Goal: Find specific page/section: Find specific page/section

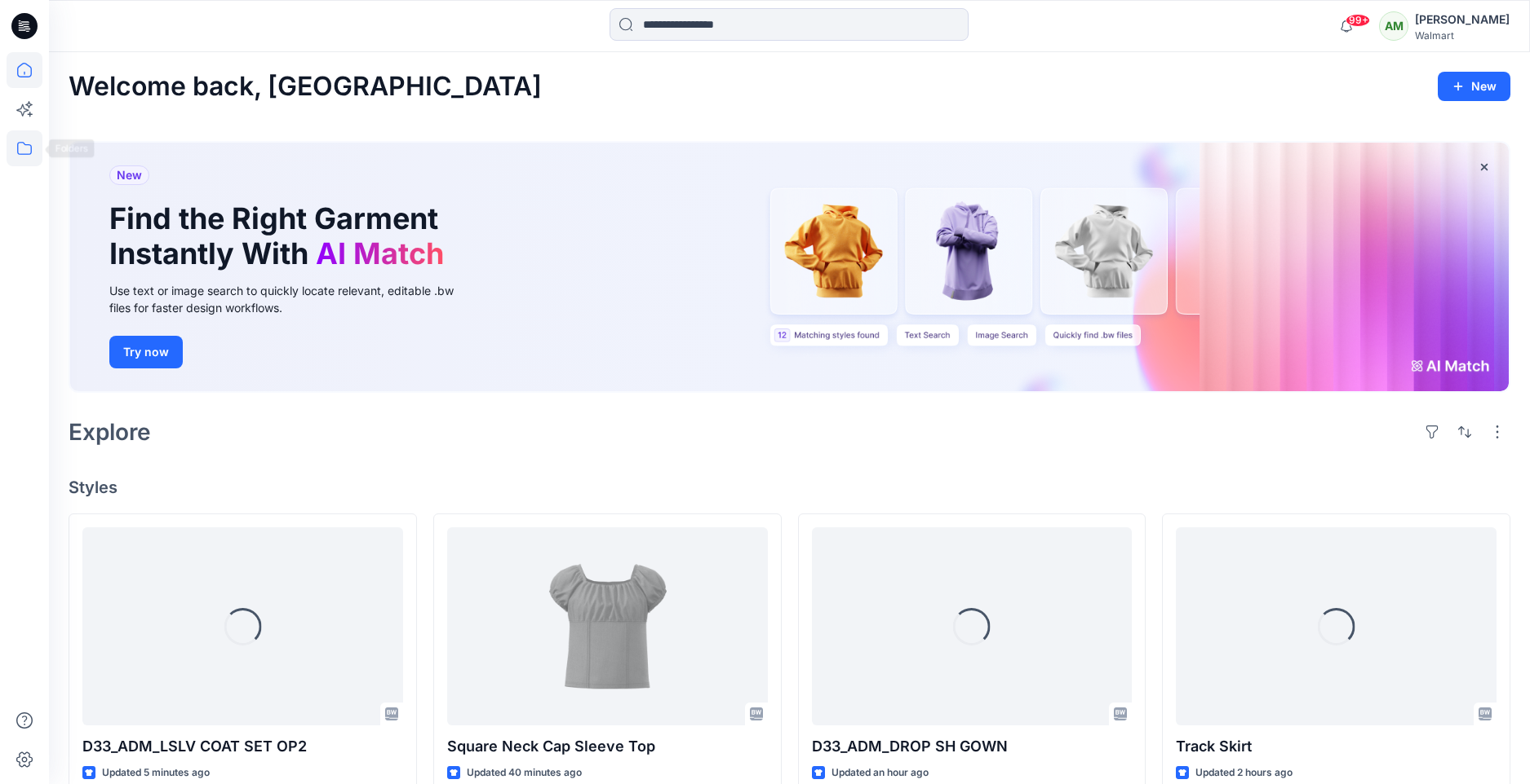
click at [17, 159] on icon at bounding box center [24, 148] width 36 height 36
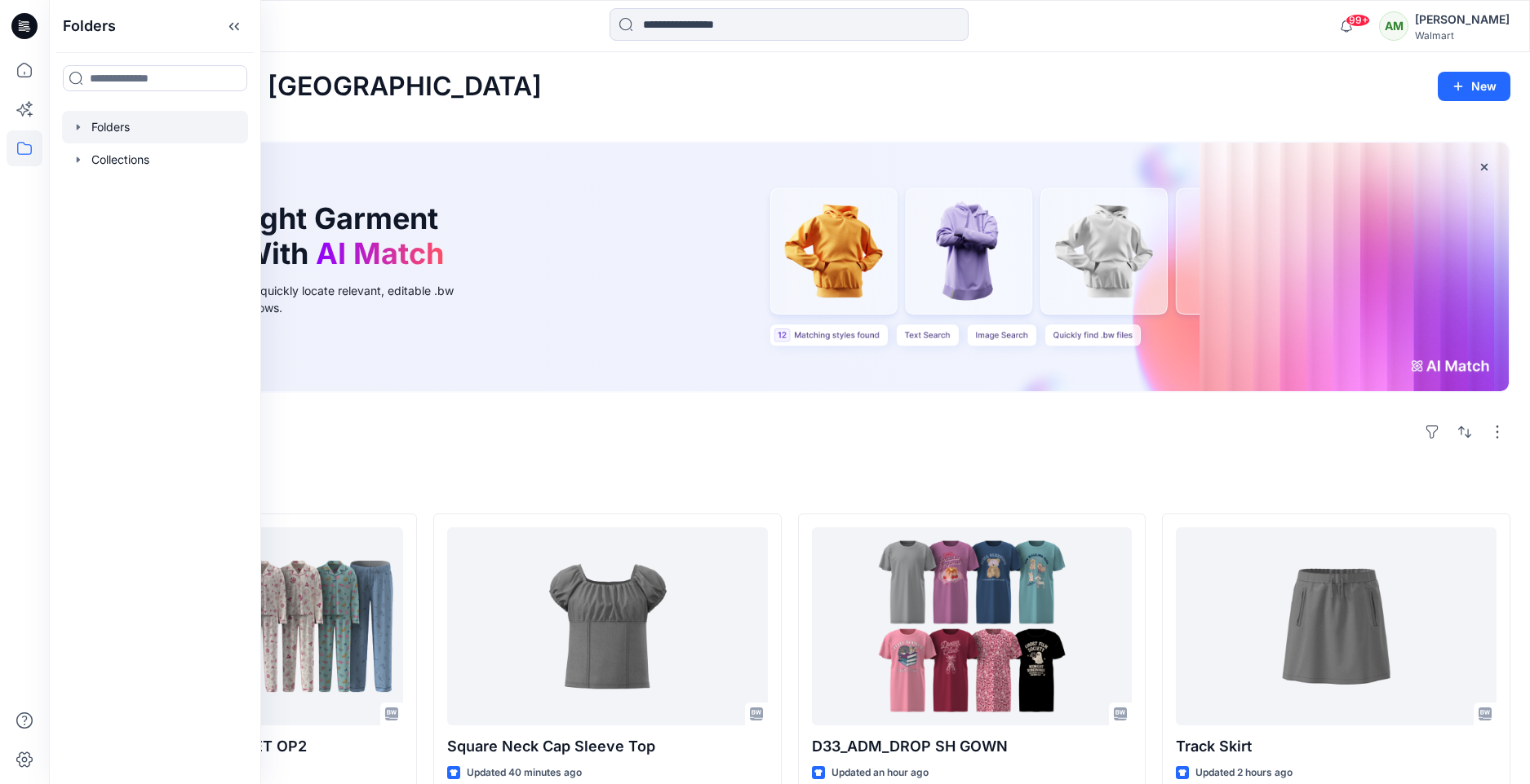
click at [81, 129] on icon "button" at bounding box center [78, 127] width 13 height 13
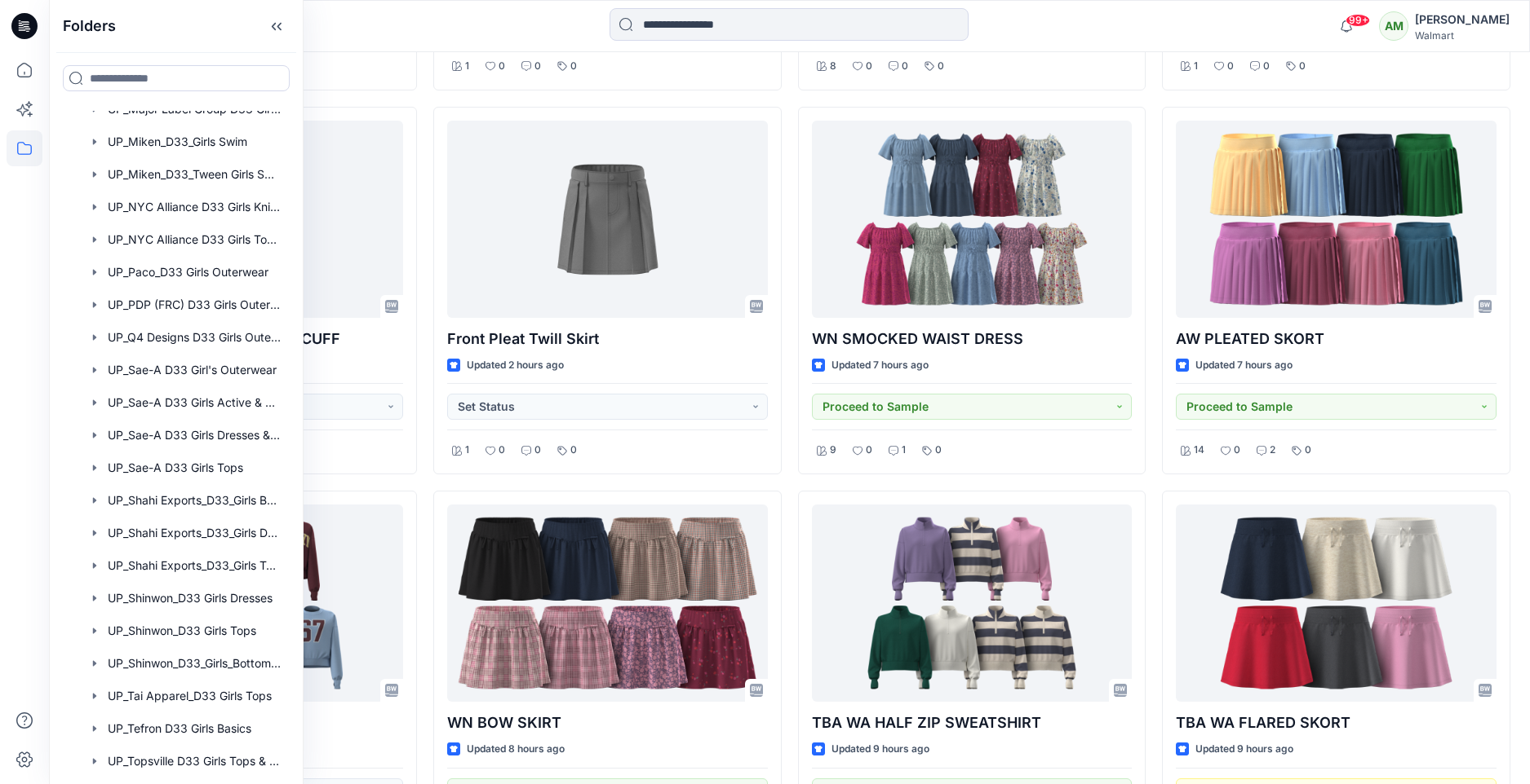
scroll to position [1920, 0]
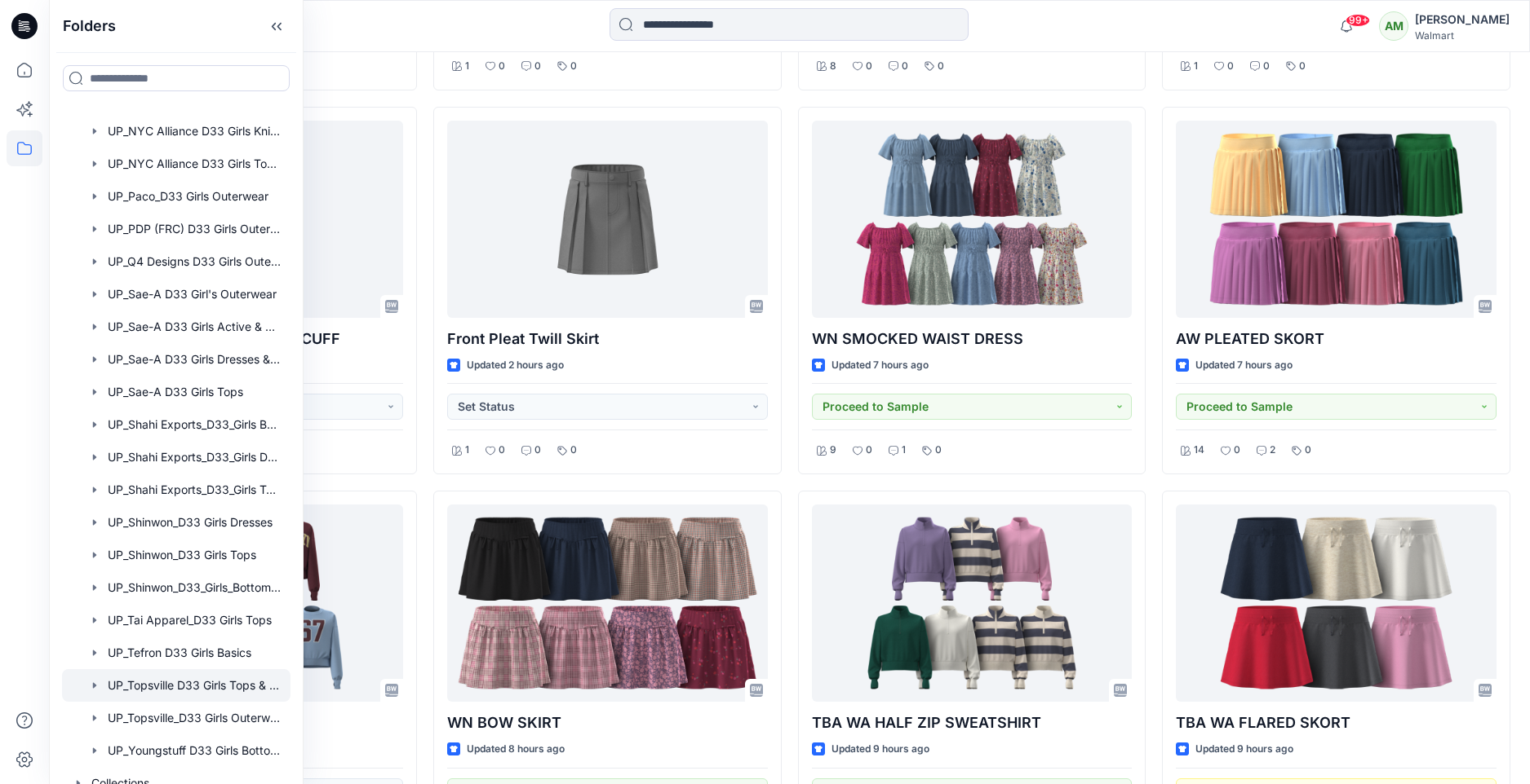
click at [166, 680] on div at bounding box center [176, 685] width 228 height 33
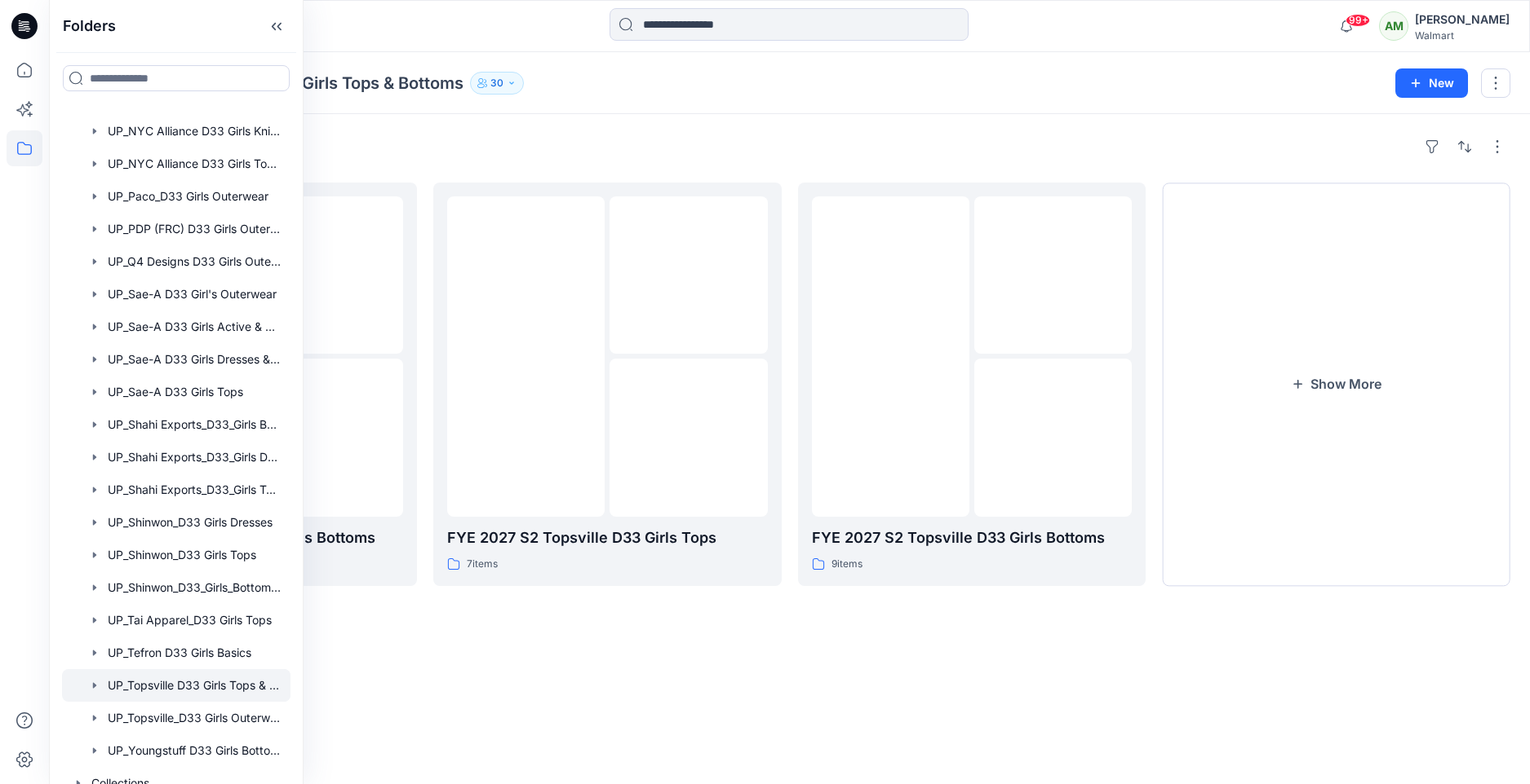
click at [619, 105] on div "Folders UP_Topsville D33 Girls Tops & Bottoms 30 New" at bounding box center [789, 83] width 1480 height 62
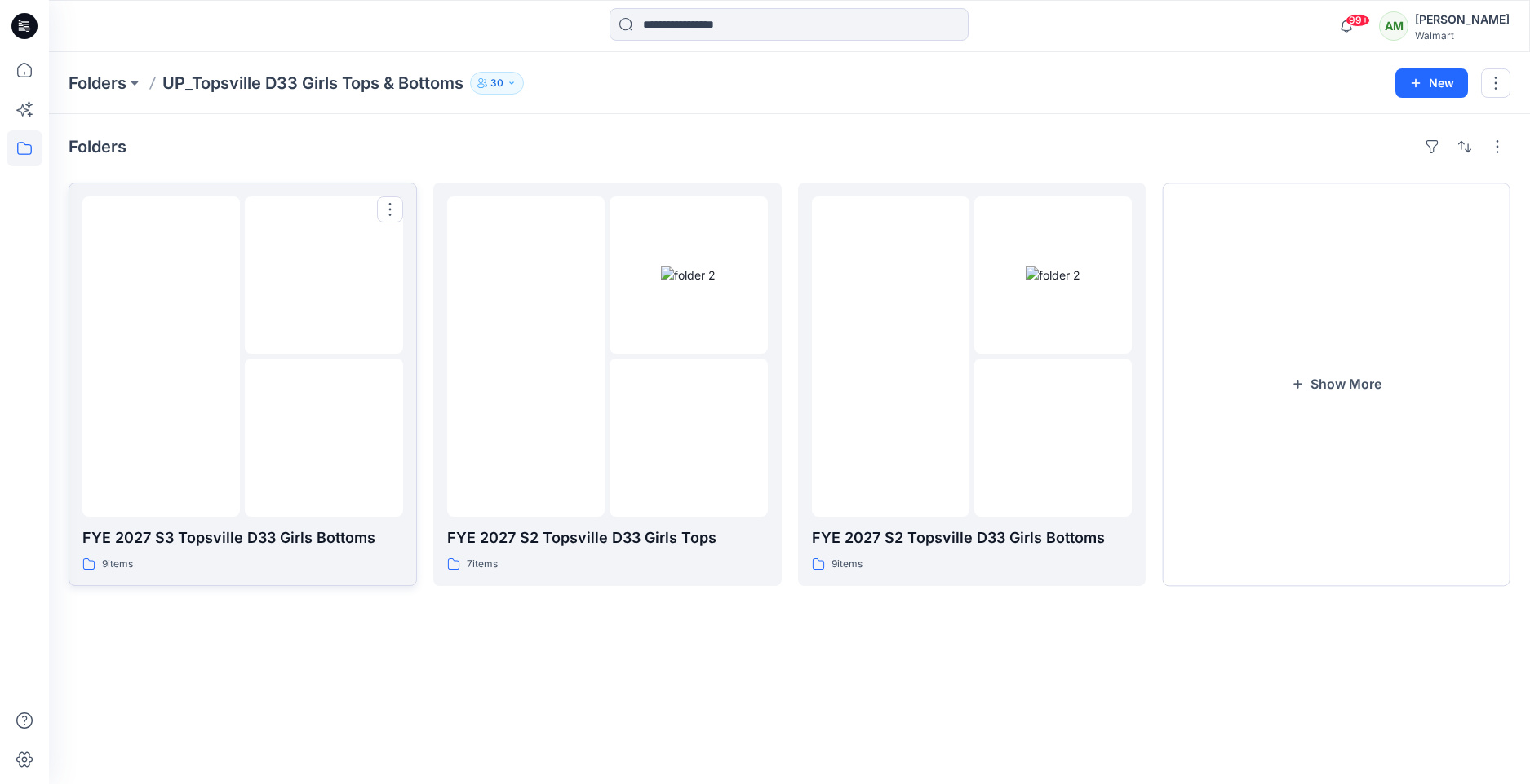
click at [324, 438] on img at bounding box center [324, 438] width 0 height 0
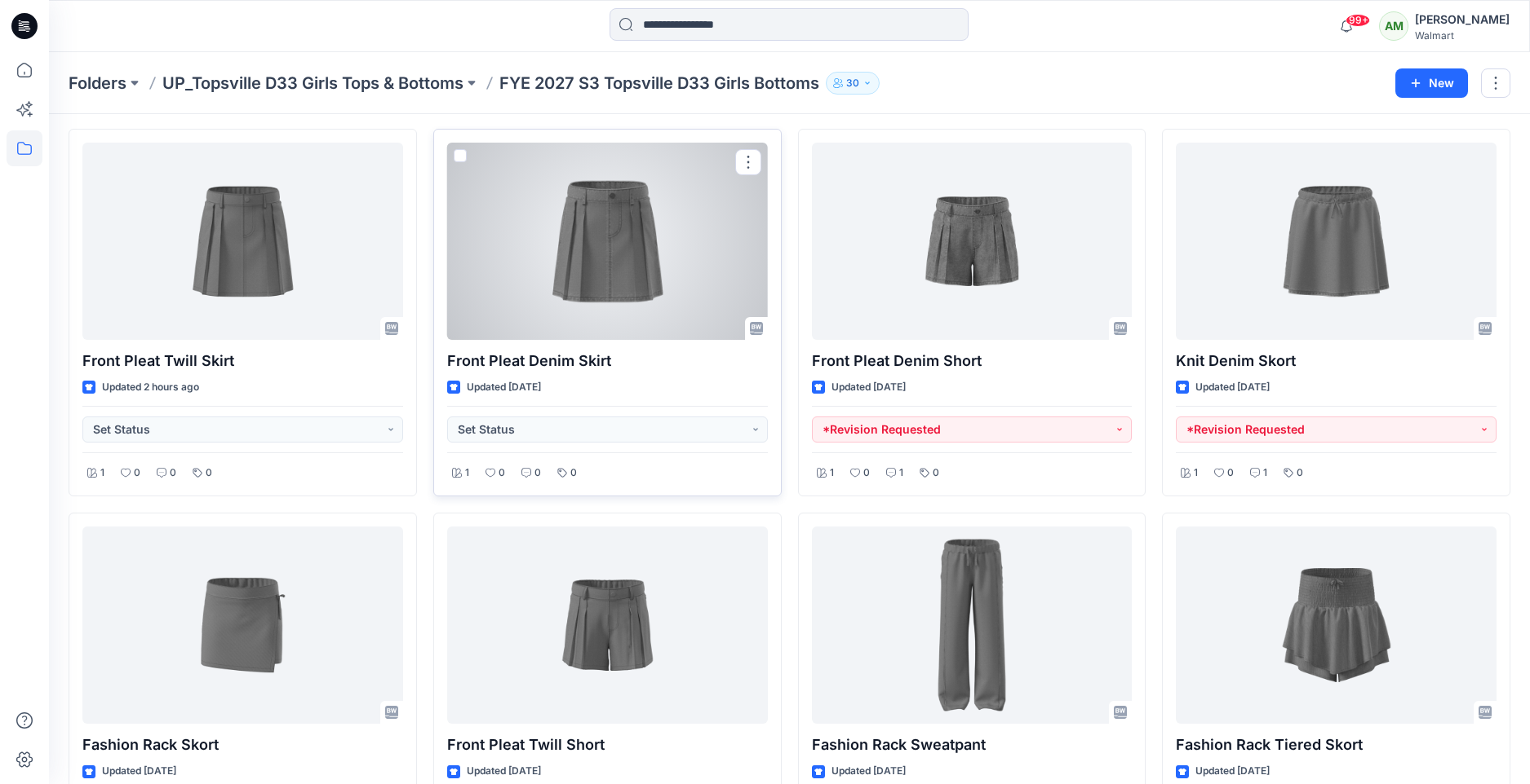
scroll to position [53, 0]
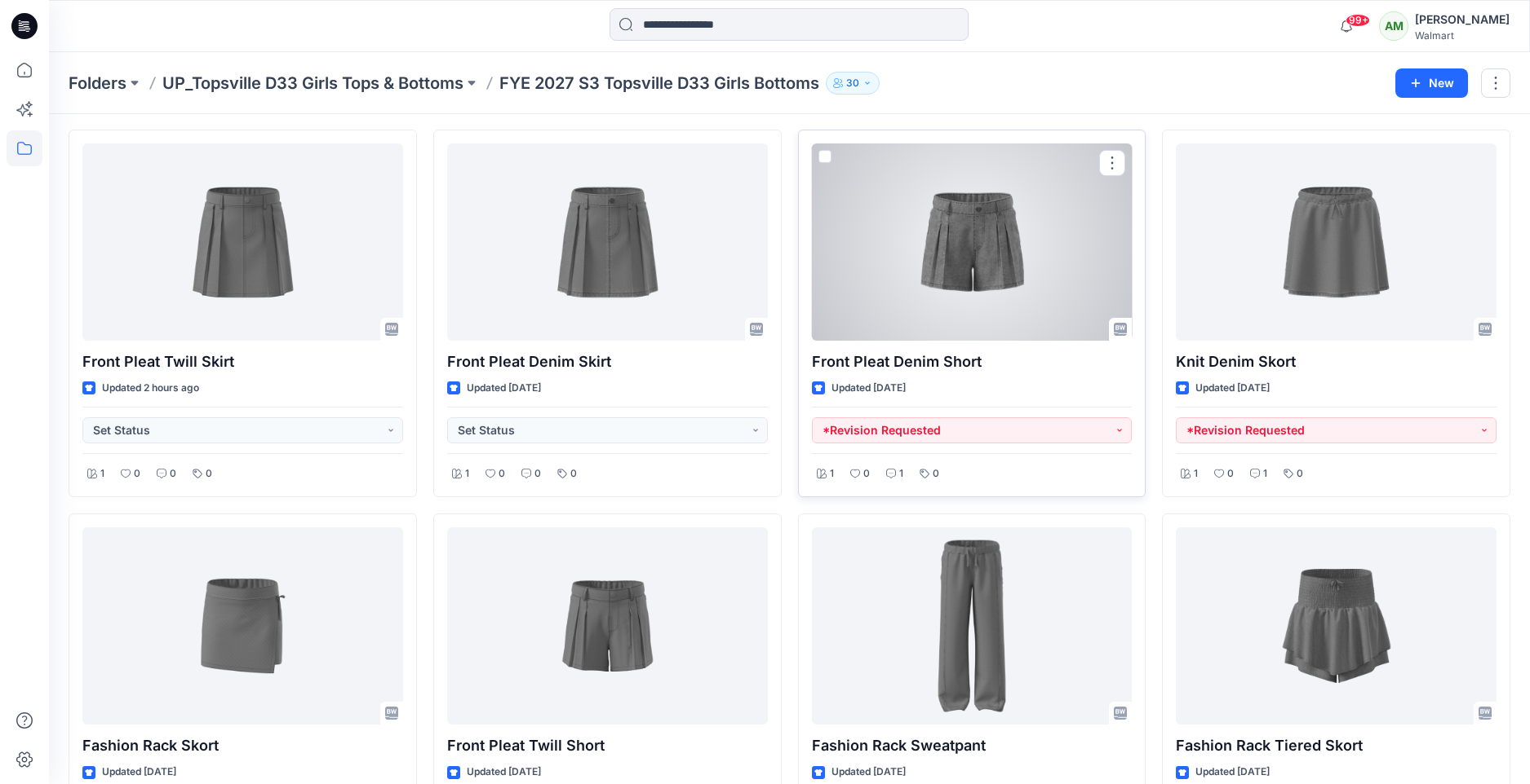
click at [926, 257] on div at bounding box center [972, 242] width 321 height 197
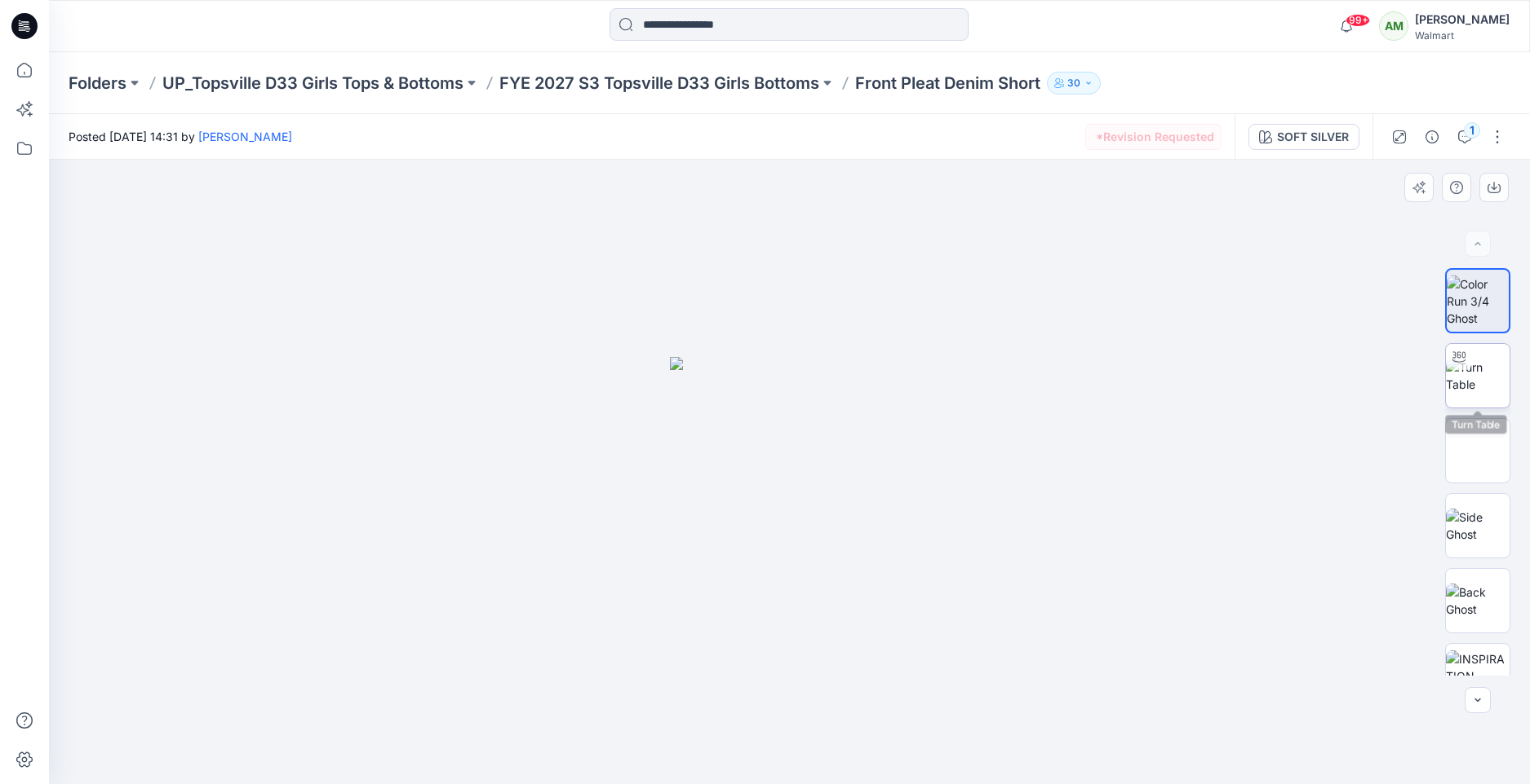
click at [1479, 384] on img at bounding box center [1478, 375] width 64 height 35
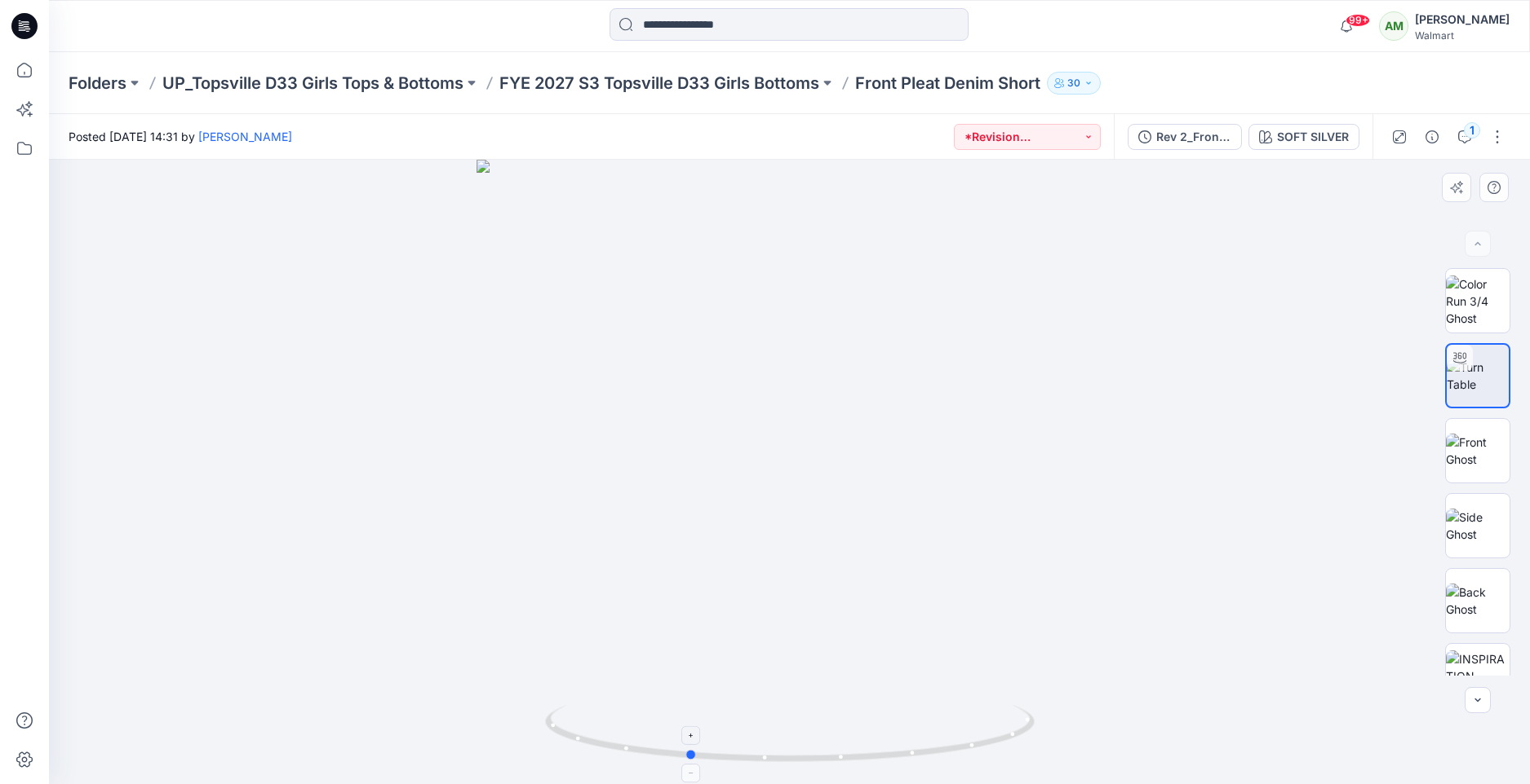
drag, startPoint x: 792, startPoint y: 761, endPoint x: 738, endPoint y: 765, distance: 54.1
click at [707, 766] on icon at bounding box center [791, 735] width 493 height 61
